Goal: Task Accomplishment & Management: Use online tool/utility

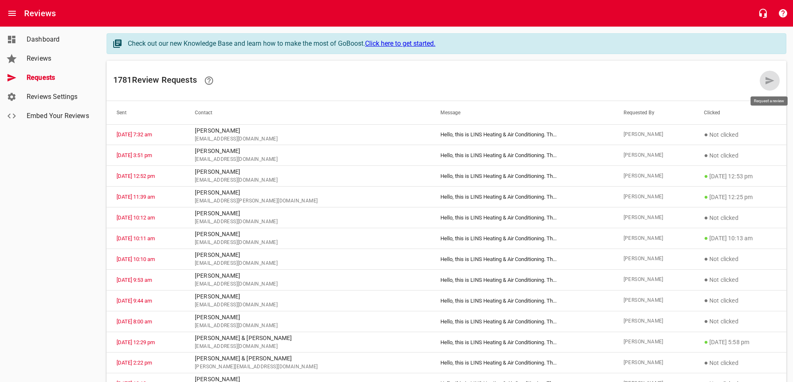
click at [772, 81] on icon at bounding box center [769, 80] width 9 height 7
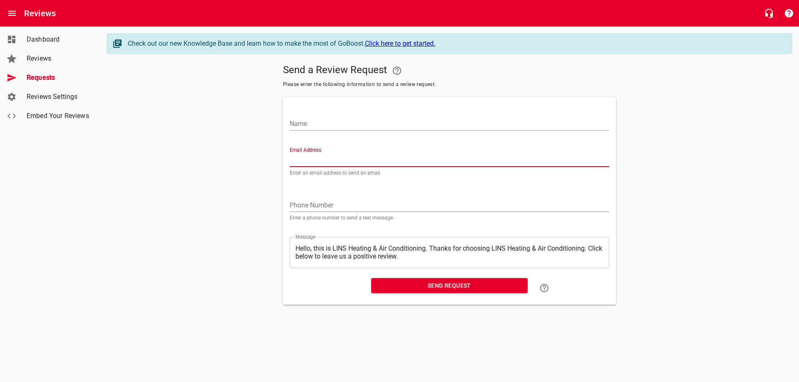
paste input "[EMAIL_ADDRESS][DOMAIN_NAME]"
type input "[EMAIL_ADDRESS][DOMAIN_NAME]"
click at [333, 123] on input "Name" at bounding box center [450, 123] width 320 height 13
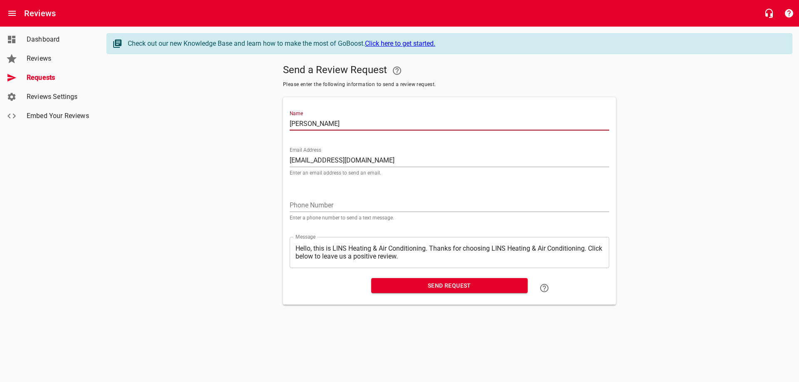
type input "[PERSON_NAME]"
click at [429, 283] on span "Send Request" at bounding box center [449, 286] width 143 height 10
